Goal: Task Accomplishment & Management: Manage account settings

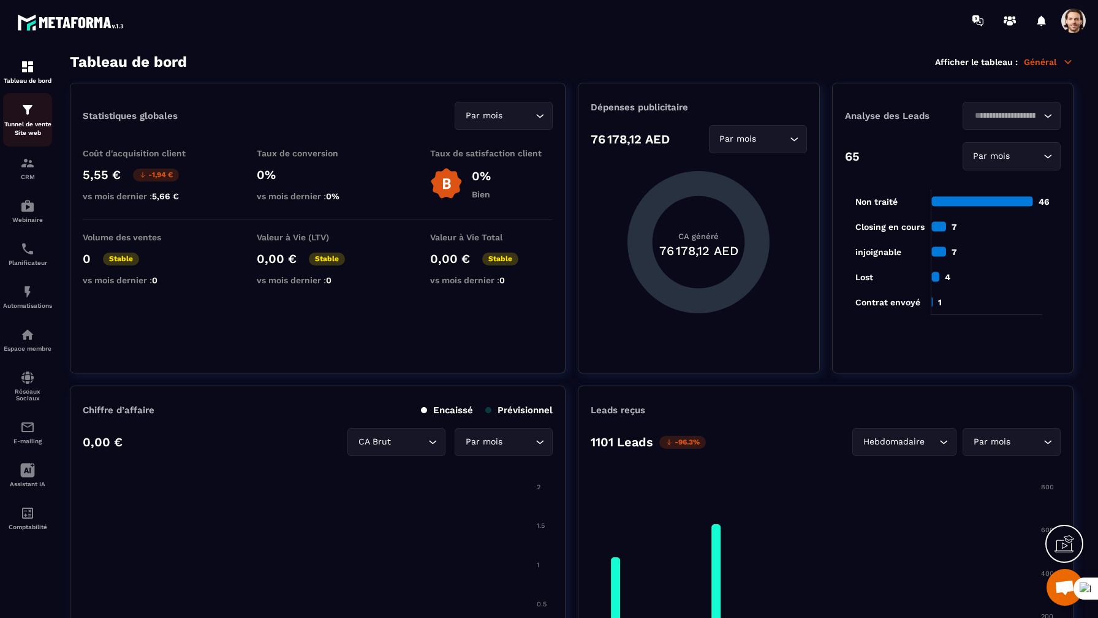
click at [40, 139] on link "Tunnel de vente Site web" at bounding box center [27, 119] width 49 height 53
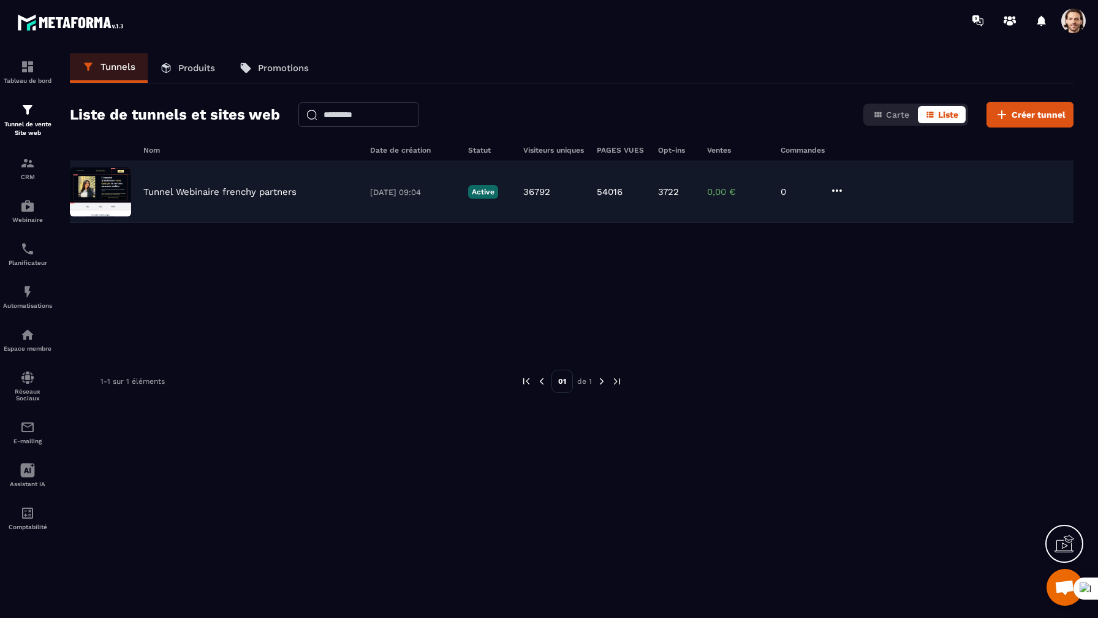
click at [177, 196] on p "Tunnel Webinaire frenchy partners" at bounding box center [219, 191] width 153 height 11
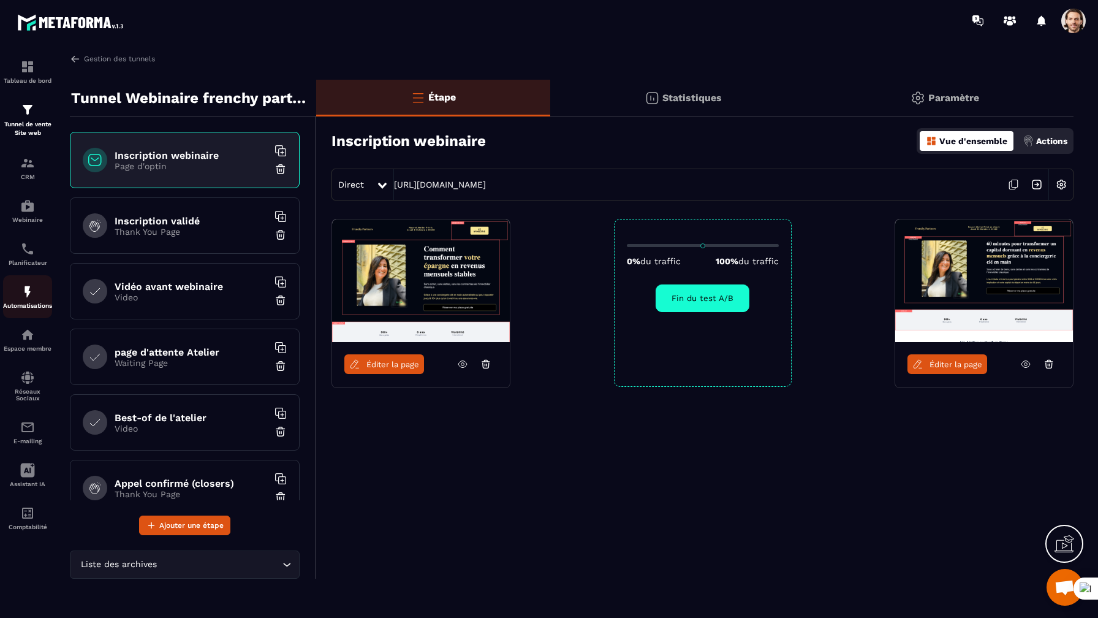
click at [30, 299] on img at bounding box center [27, 291] width 15 height 15
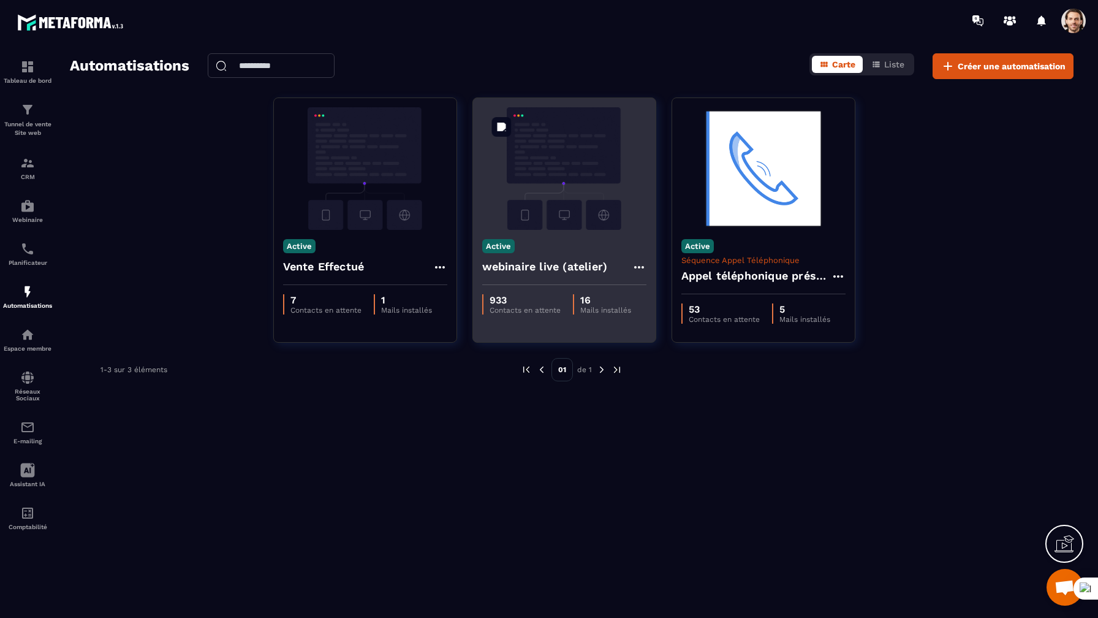
click at [597, 163] on img at bounding box center [564, 168] width 164 height 123
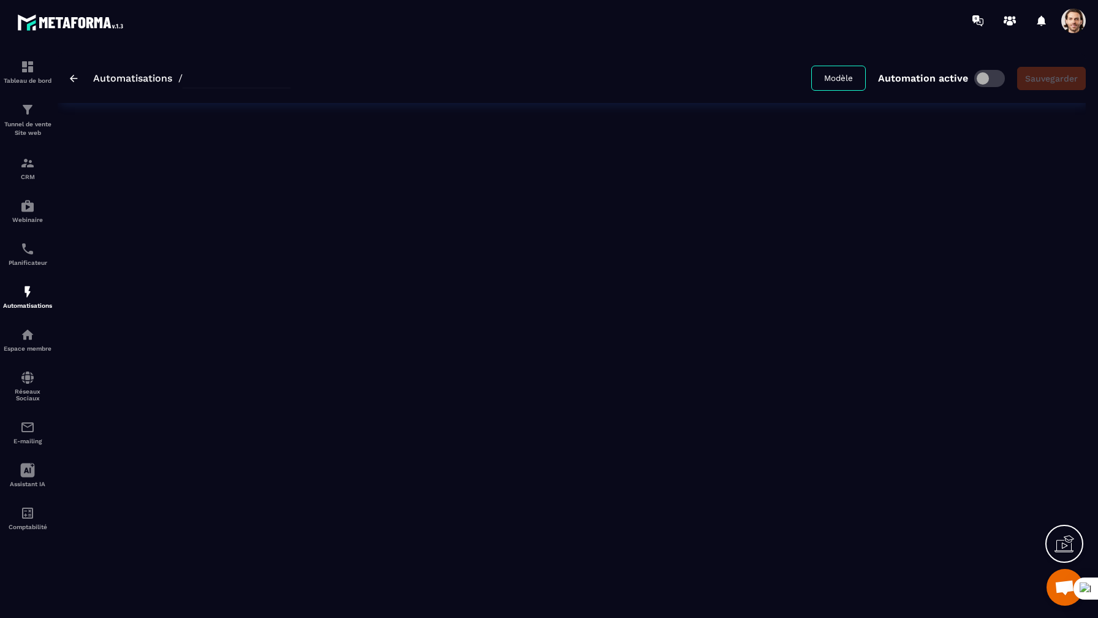
type input "**********"
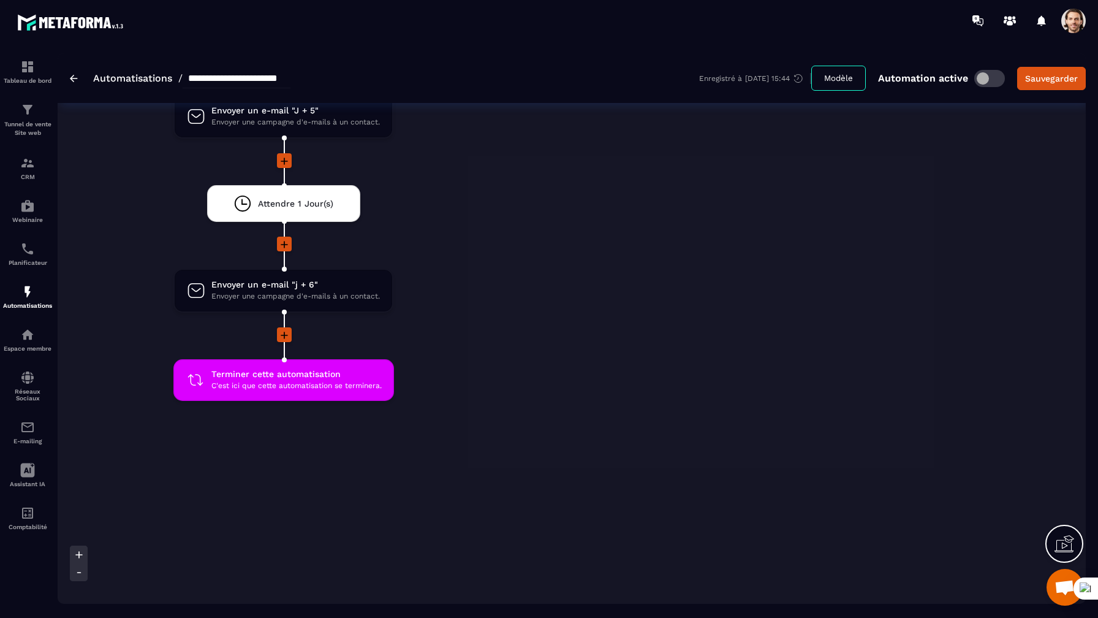
scroll to position [3388, 0]
